Goal: Information Seeking & Learning: Find specific fact

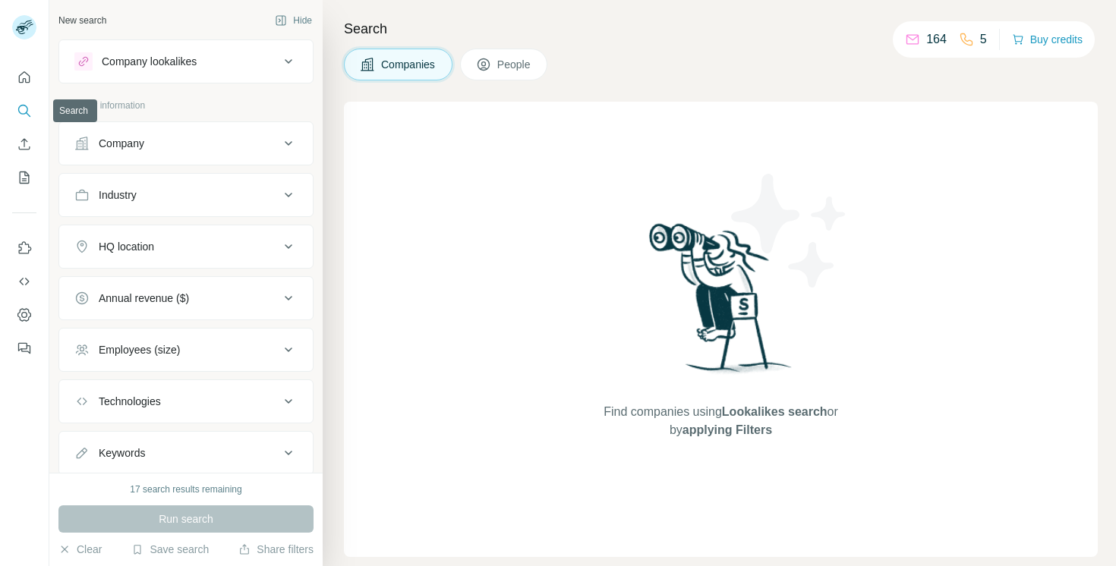
click at [30, 105] on icon "Search" at bounding box center [24, 110] width 15 height 15
click at [511, 65] on span "People" at bounding box center [514, 64] width 35 height 15
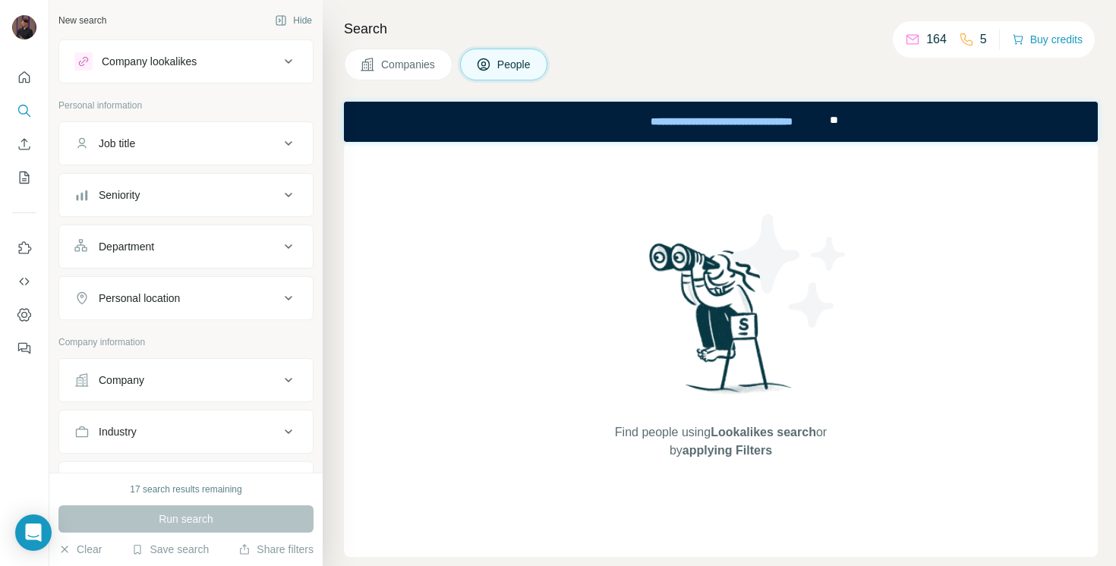
click at [116, 141] on div "Job title" at bounding box center [117, 143] width 36 height 15
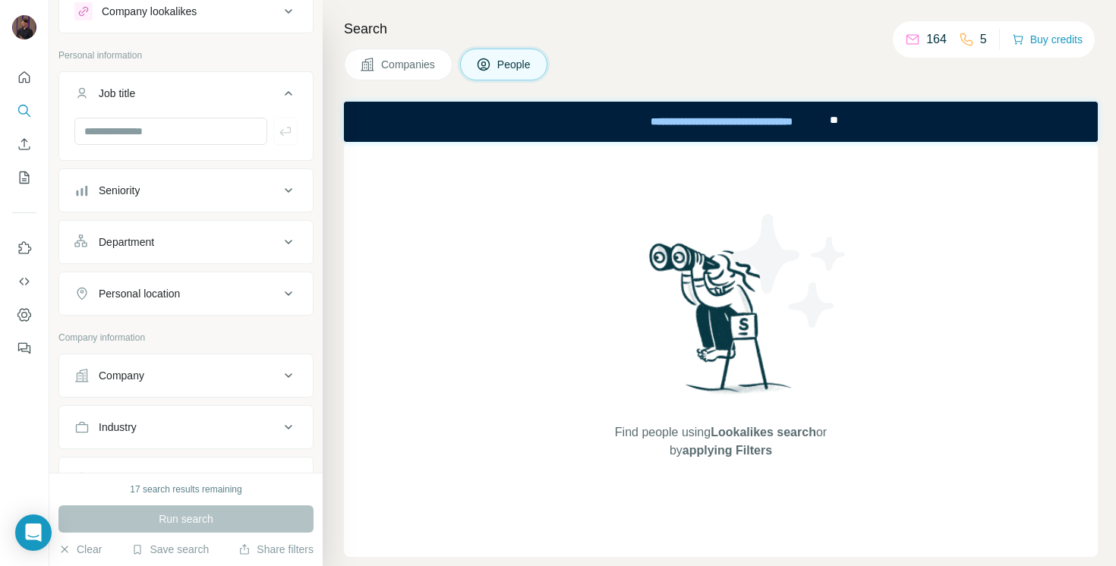
scroll to position [102, 0]
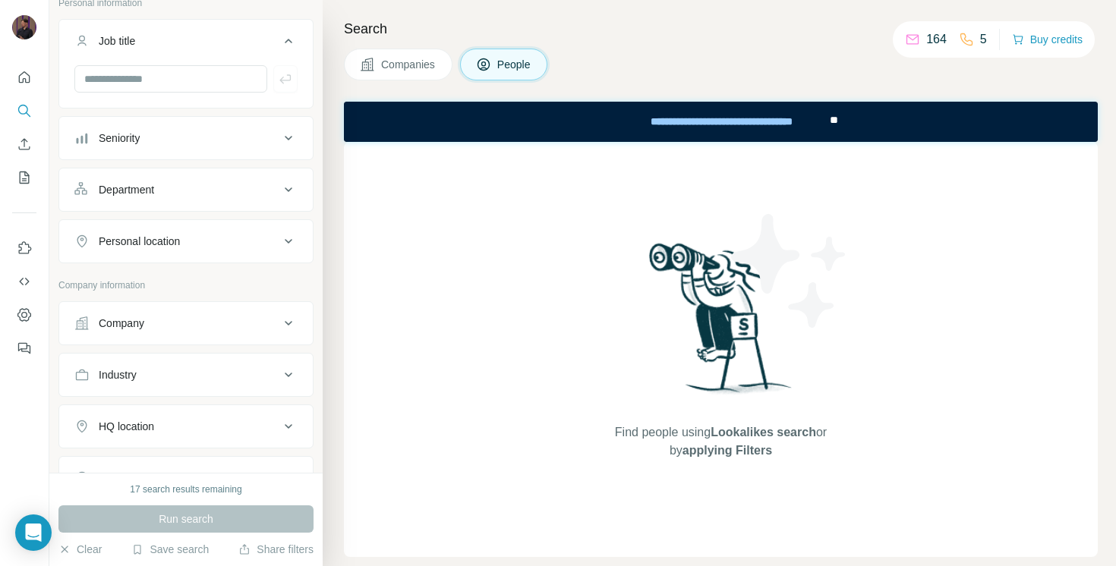
click at [141, 316] on div "Company" at bounding box center [122, 323] width 46 height 15
click at [174, 367] on input "text" at bounding box center [185, 361] width 223 height 27
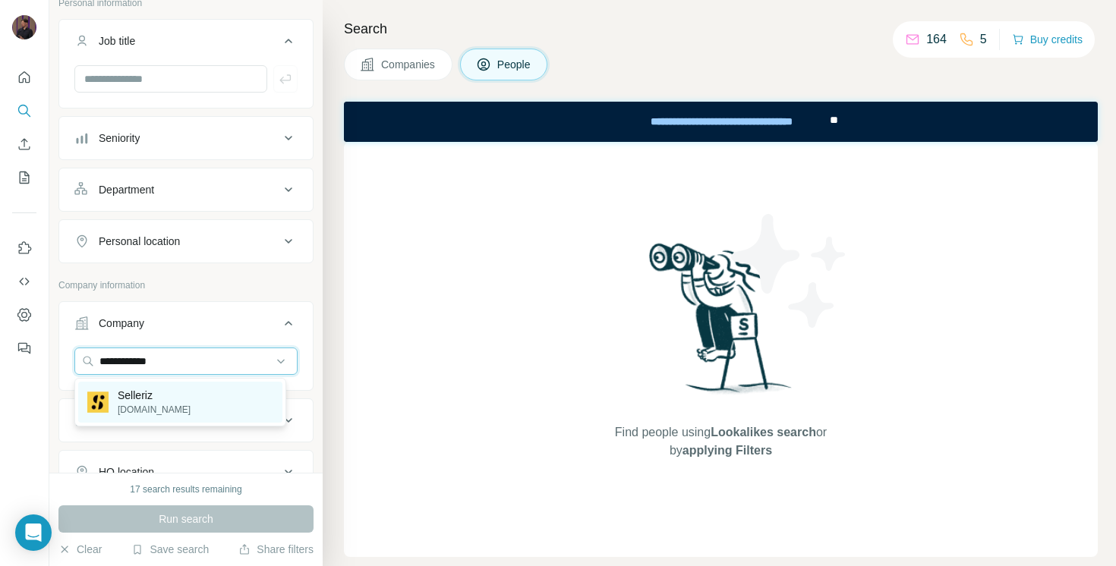
type input "**********"
click at [110, 392] on div "Selleriz [DOMAIN_NAME]" at bounding box center [138, 402] width 103 height 29
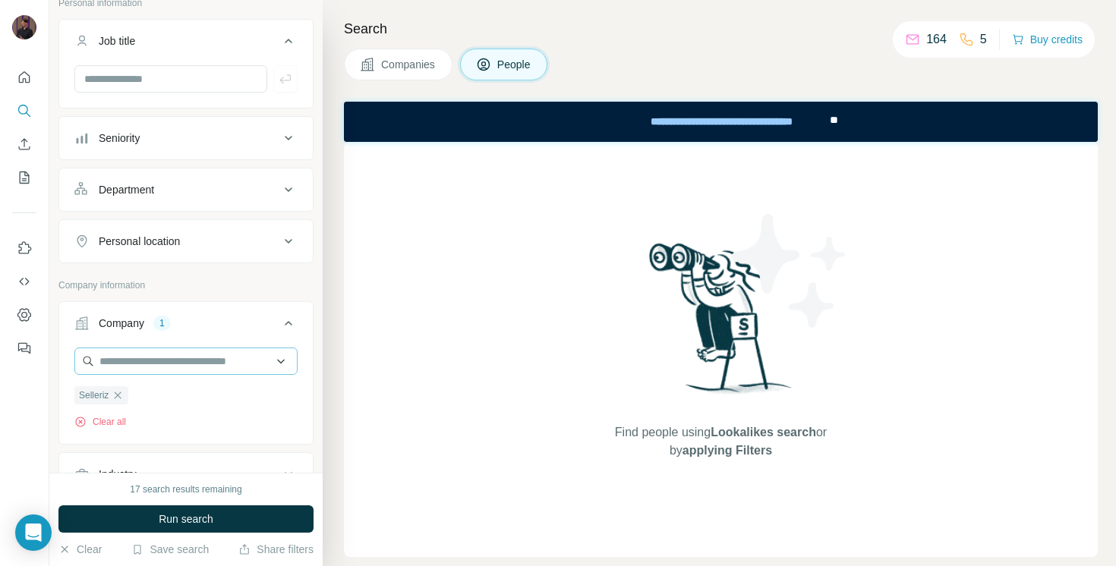
drag, startPoint x: 200, startPoint y: 521, endPoint x: 194, endPoint y: 367, distance: 155.0
click at [191, 371] on div "New search Hide Company lookalikes Personal information Job title Seniority Dep…" at bounding box center [185, 283] width 273 height 566
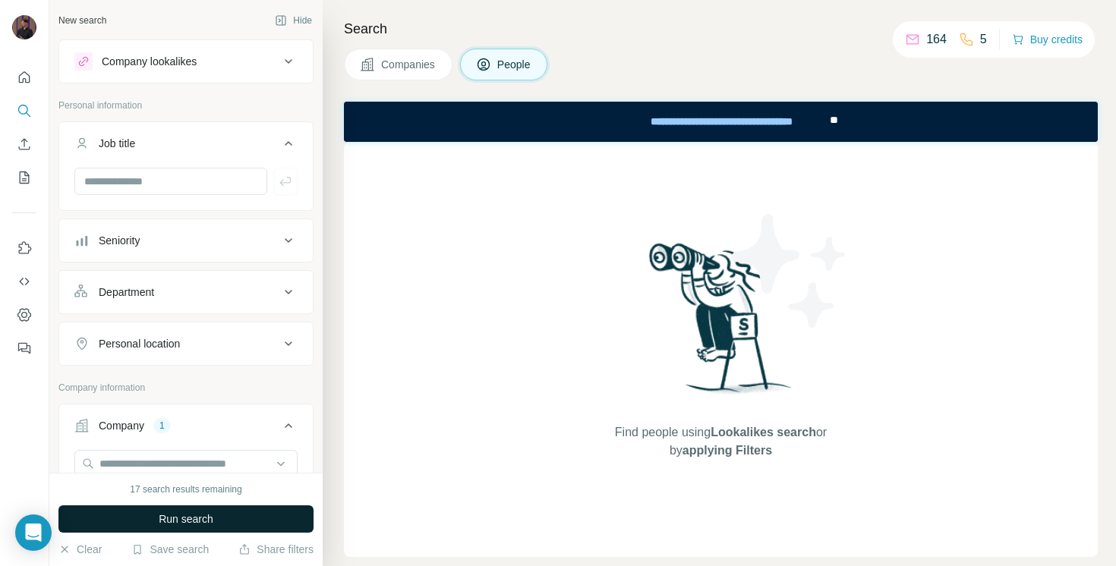
click at [200, 524] on span "Run search" at bounding box center [186, 518] width 55 height 15
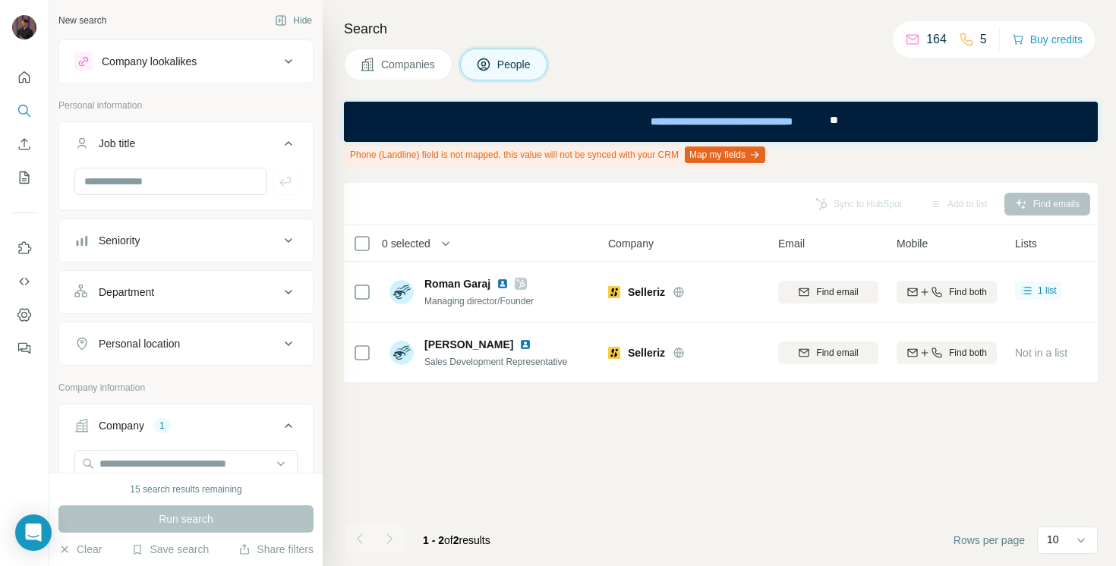
click at [338, 246] on div "Search Companies People Phone (Landline) field is not mapped, this value will n…" at bounding box center [719, 283] width 793 height 566
drag, startPoint x: 117, startPoint y: 489, endPoint x: 263, endPoint y: 483, distance: 146.6
click at [263, 483] on div "15 search results remaining" at bounding box center [185, 490] width 255 height 14
click at [757, 63] on div "Companies People" at bounding box center [721, 65] width 754 height 32
